Goal: Information Seeking & Learning: Compare options

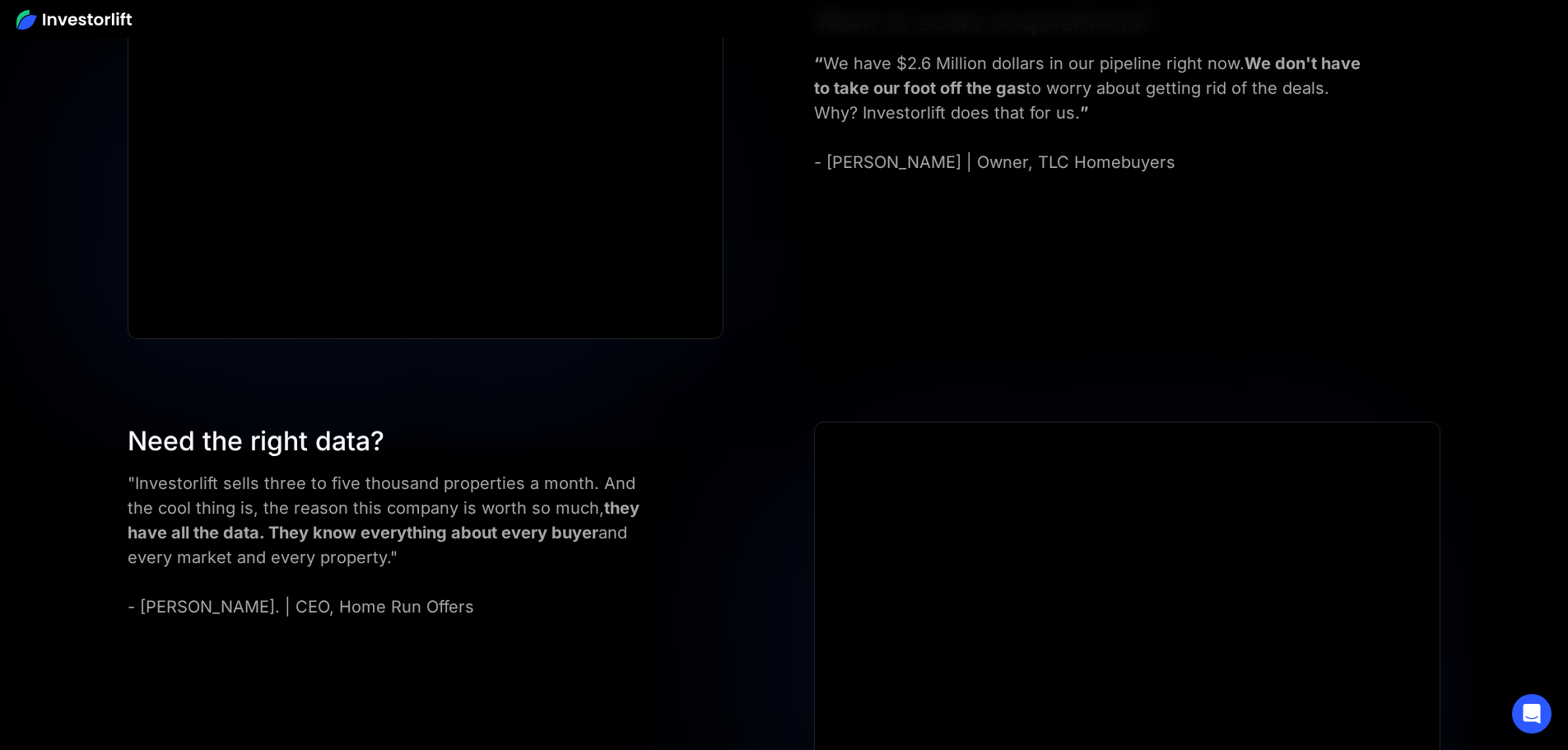
scroll to position [7491, 0]
